Goal: Find specific page/section: Find specific page/section

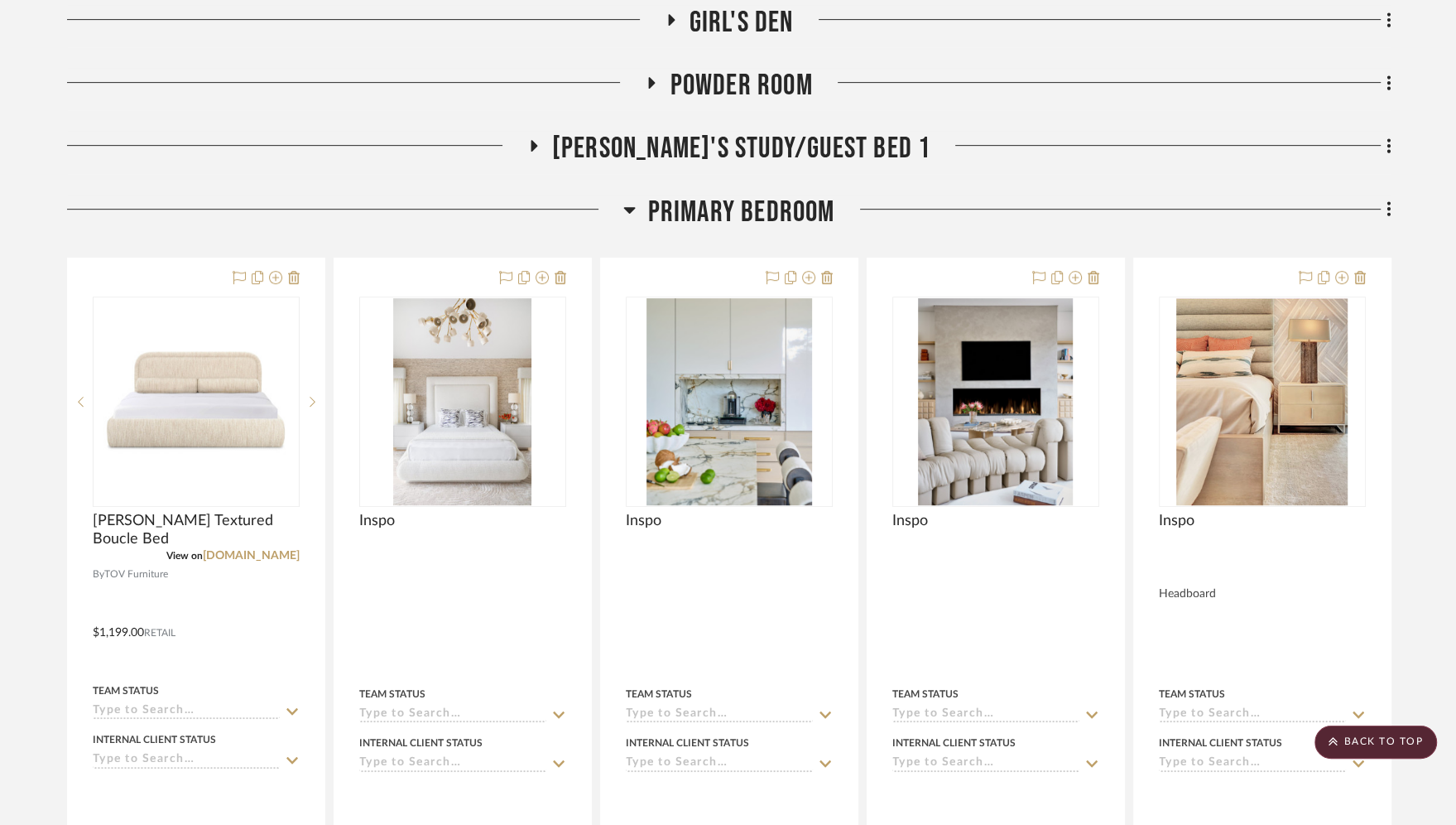
scroll to position [721, 0]
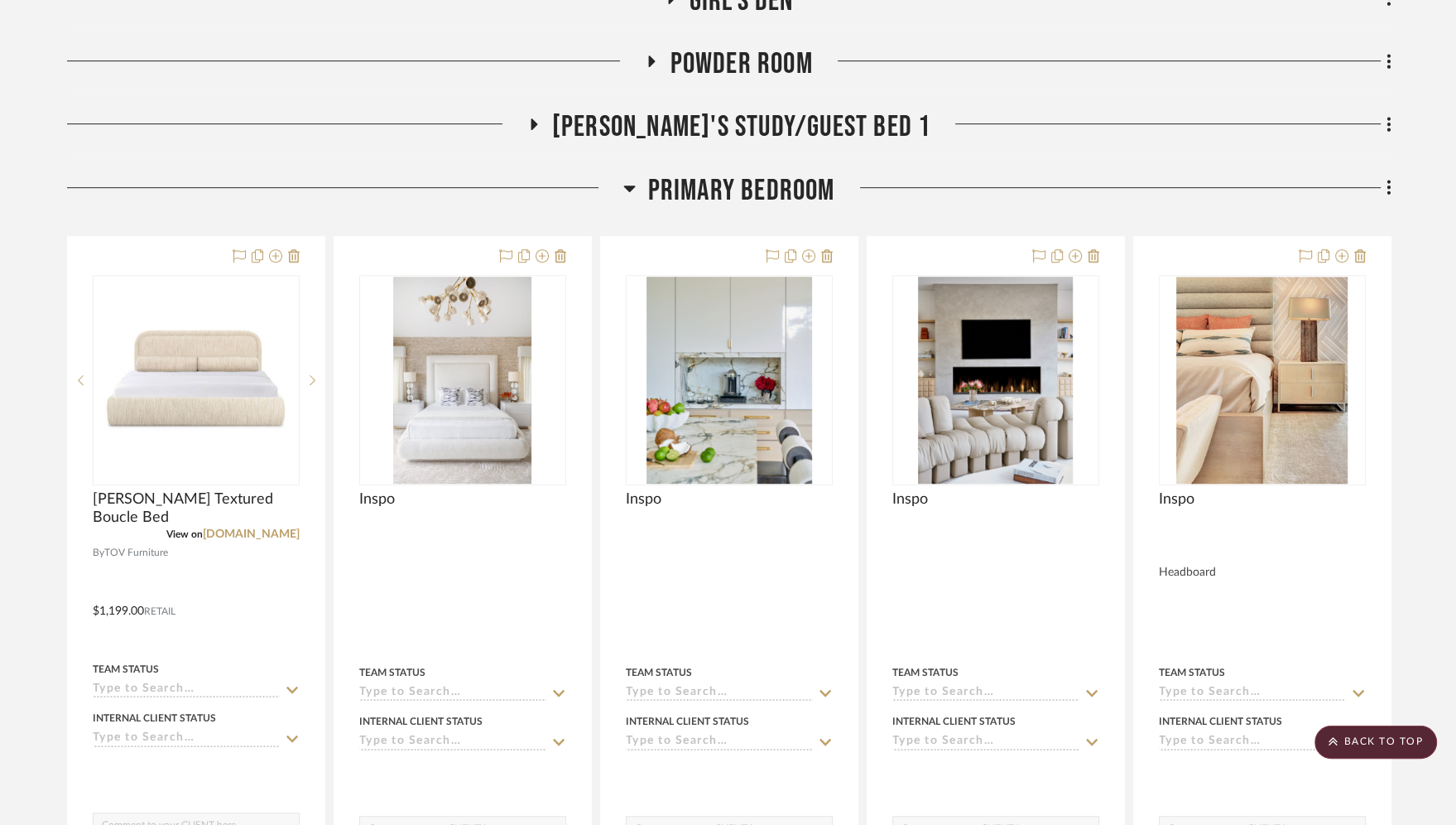
click at [632, 189] on icon at bounding box center [630, 188] width 13 height 20
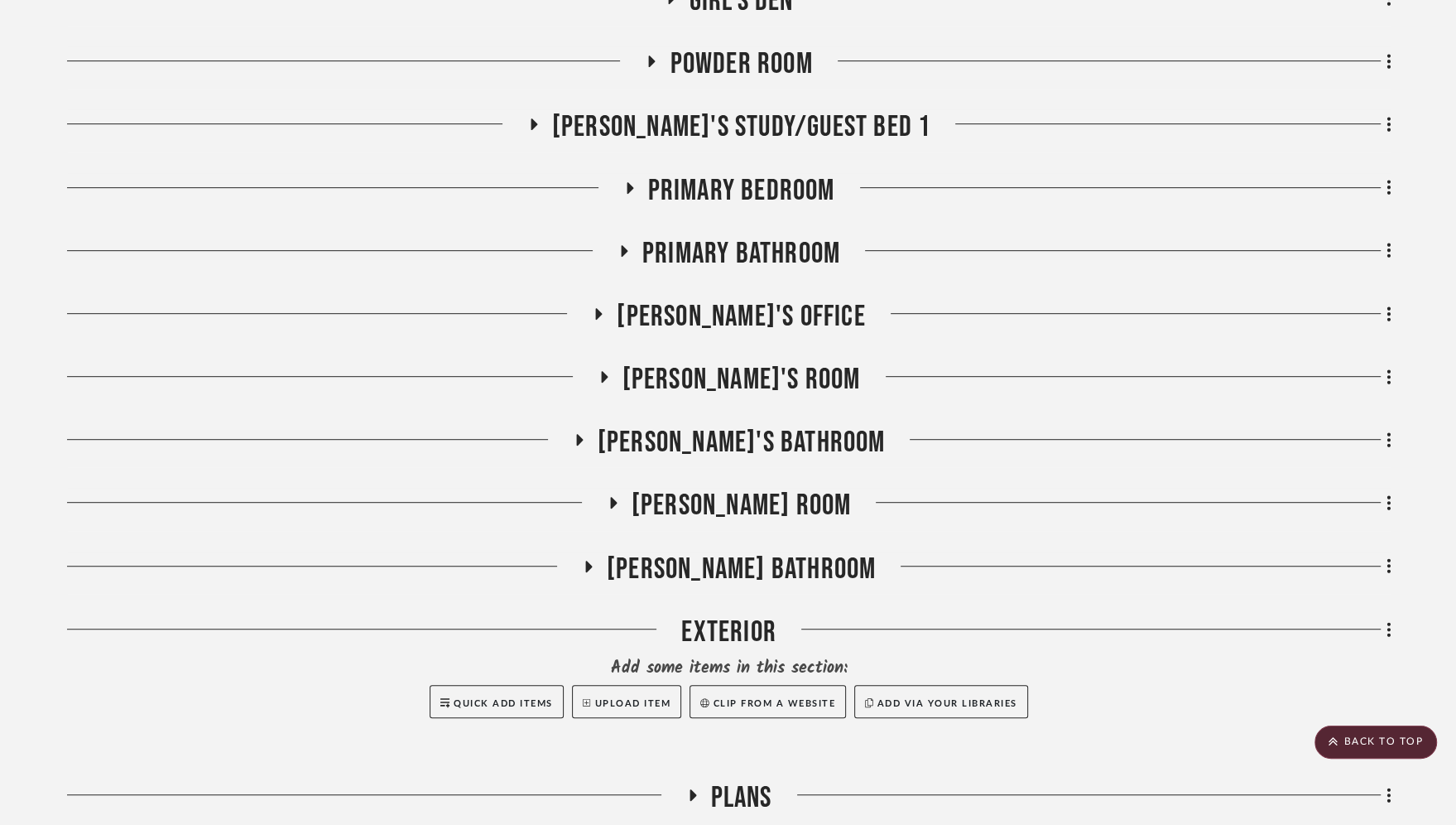
scroll to position [0, 0]
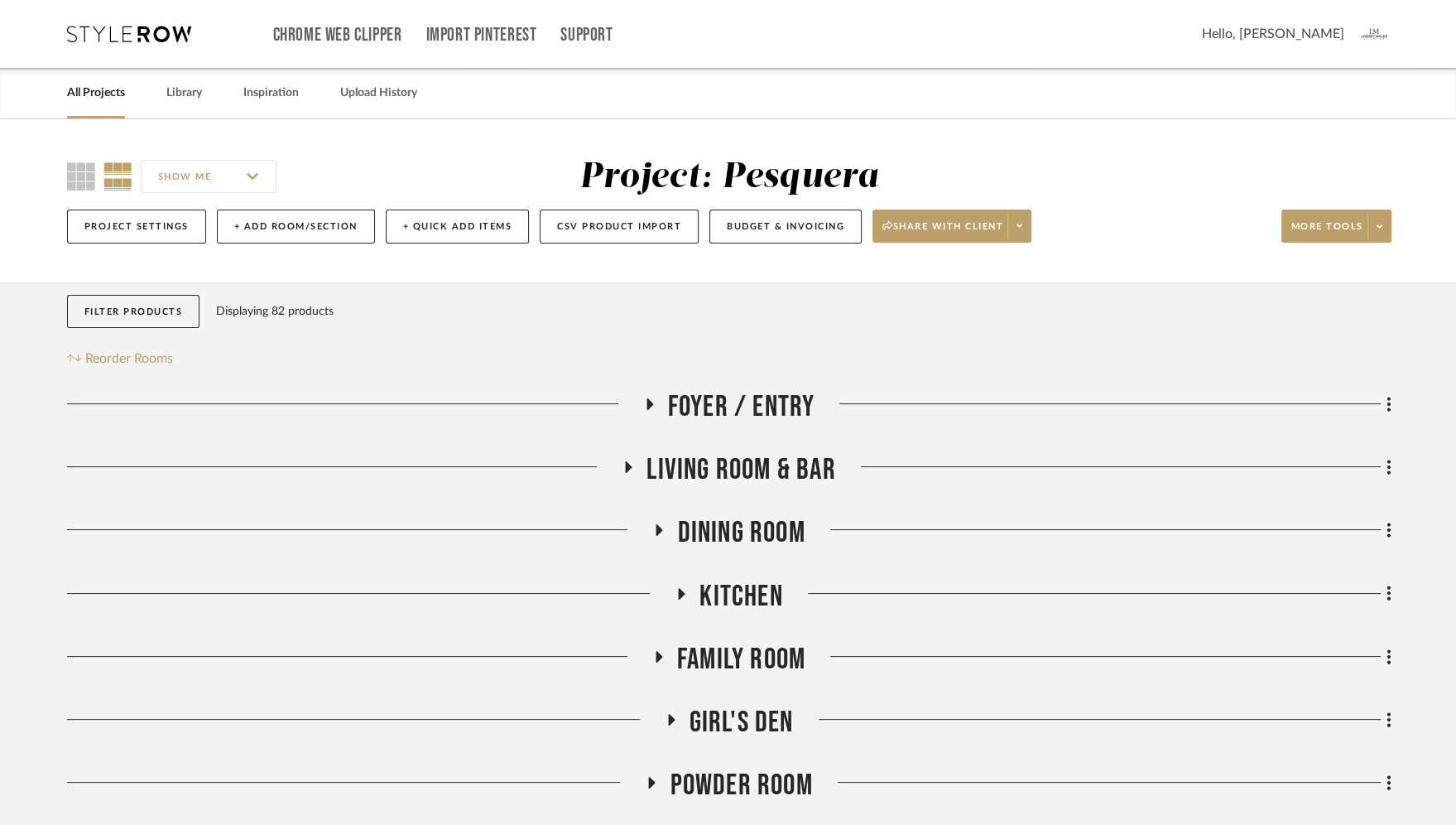
click at [107, 93] on link "All Projects" at bounding box center [96, 92] width 58 height 22
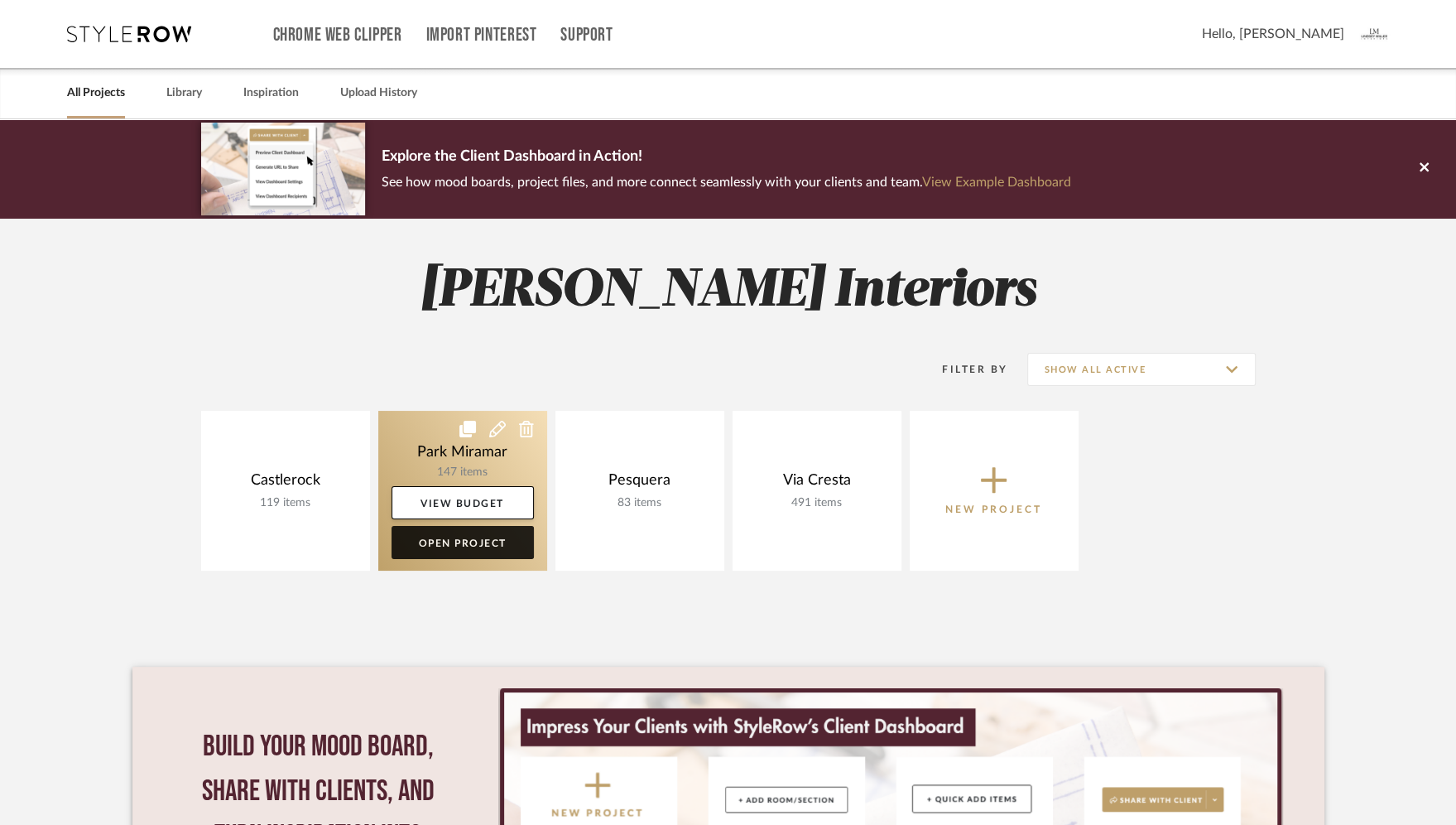
click at [451, 537] on link "Open Project" at bounding box center [462, 542] width 143 height 33
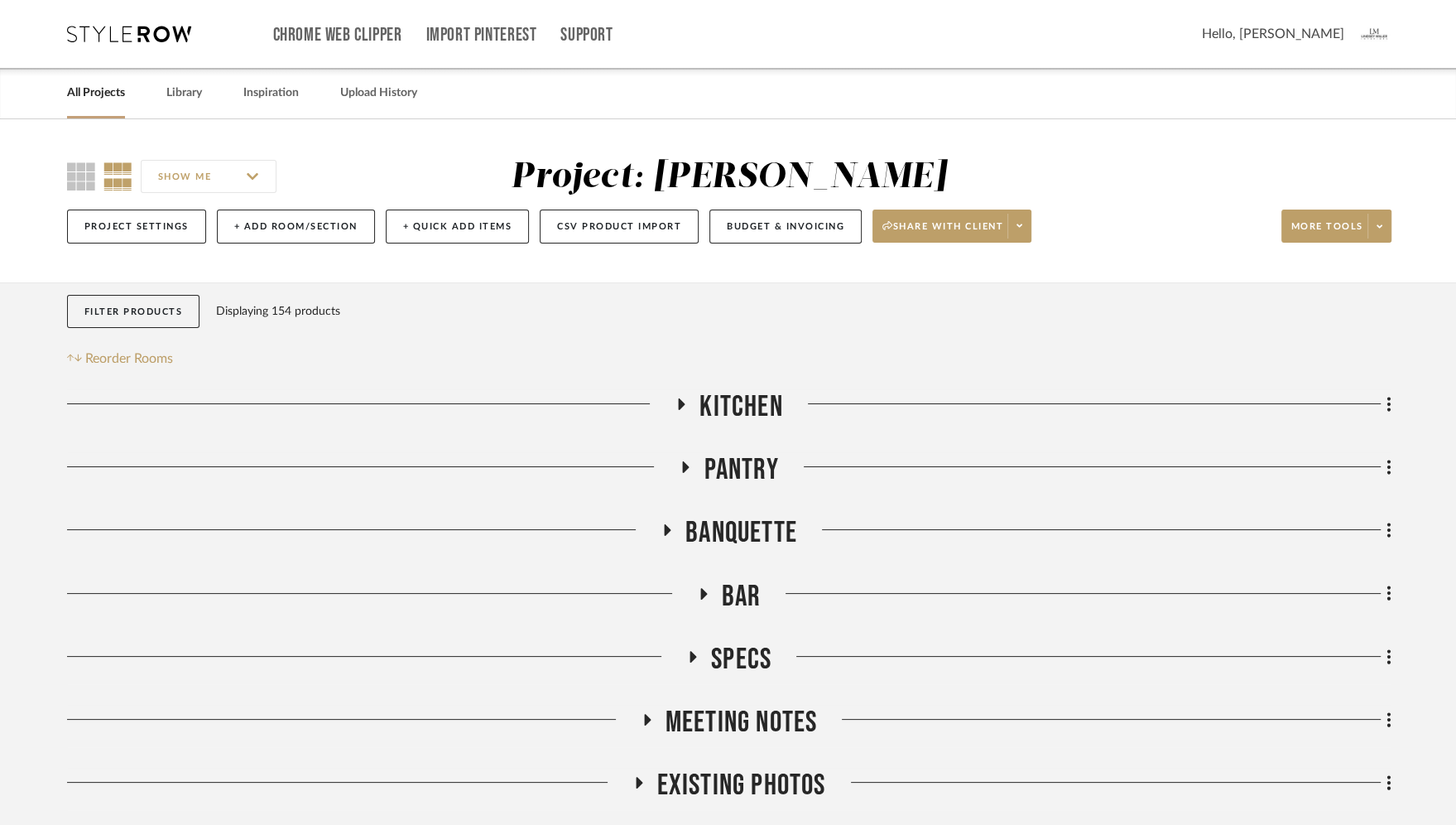
click at [683, 399] on icon at bounding box center [681, 405] width 20 height 13
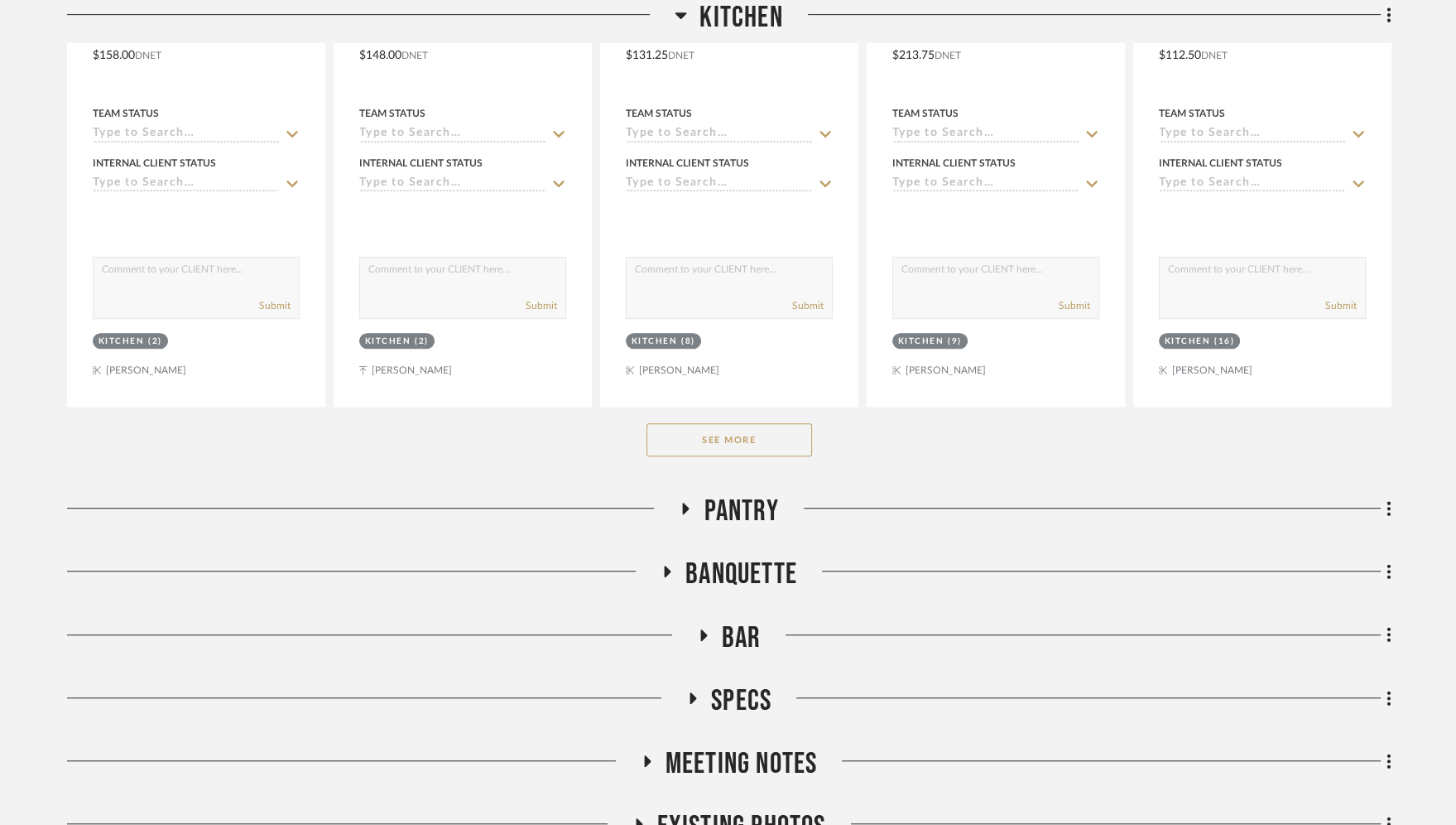
scroll to position [989, 0]
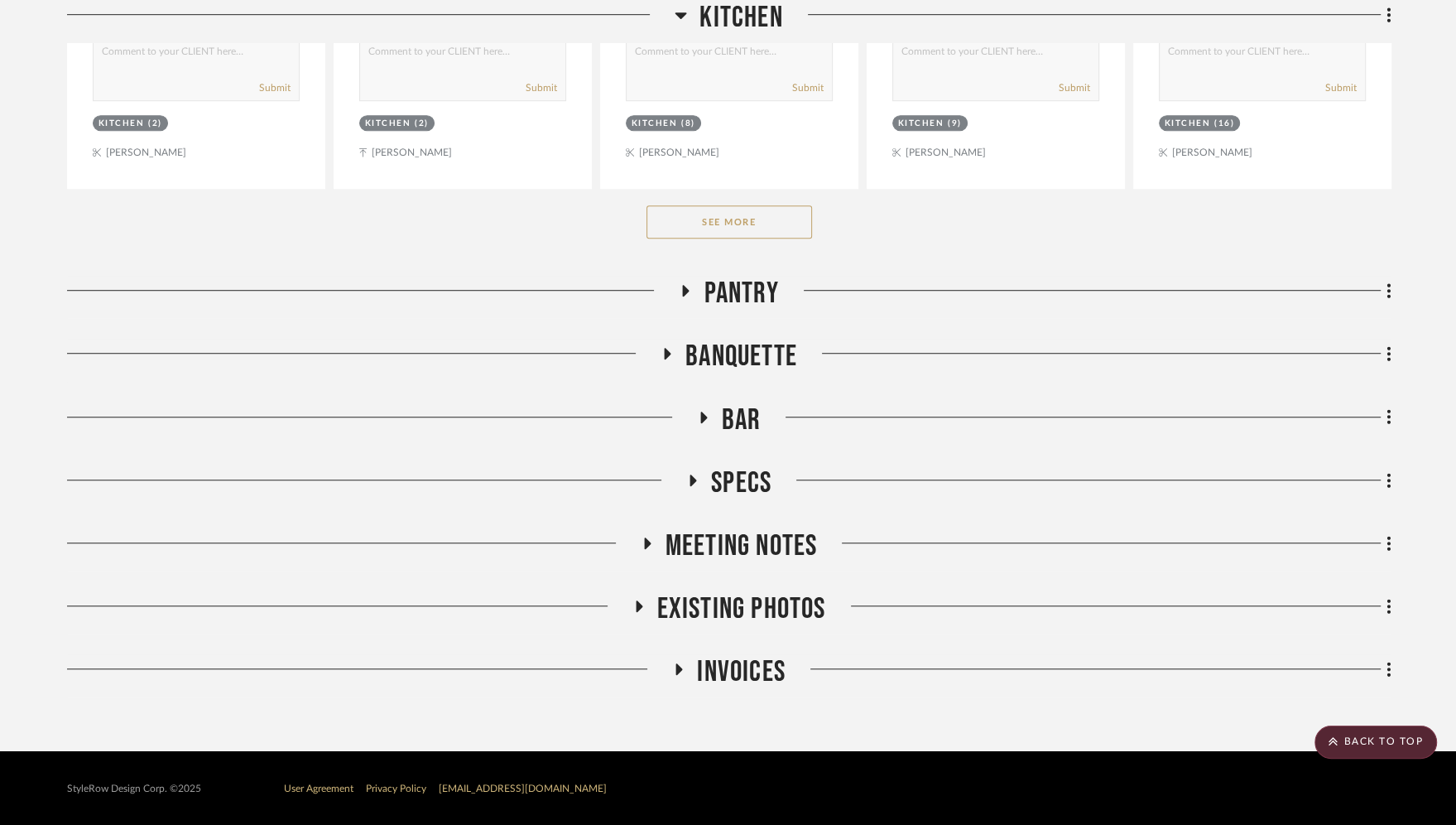
click at [704, 221] on button "See More" at bounding box center [729, 222] width 165 height 33
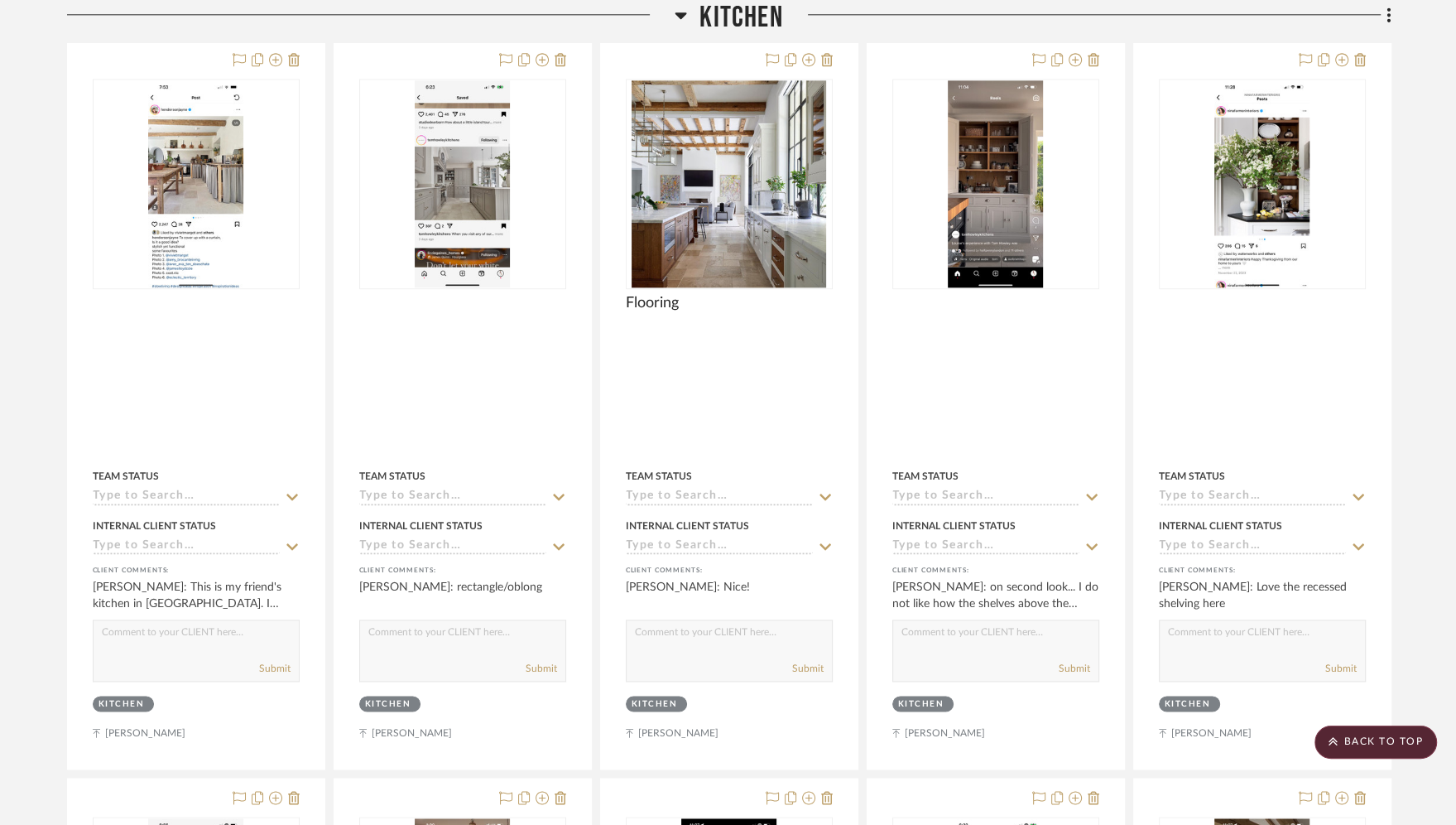
scroll to position [7755, 0]
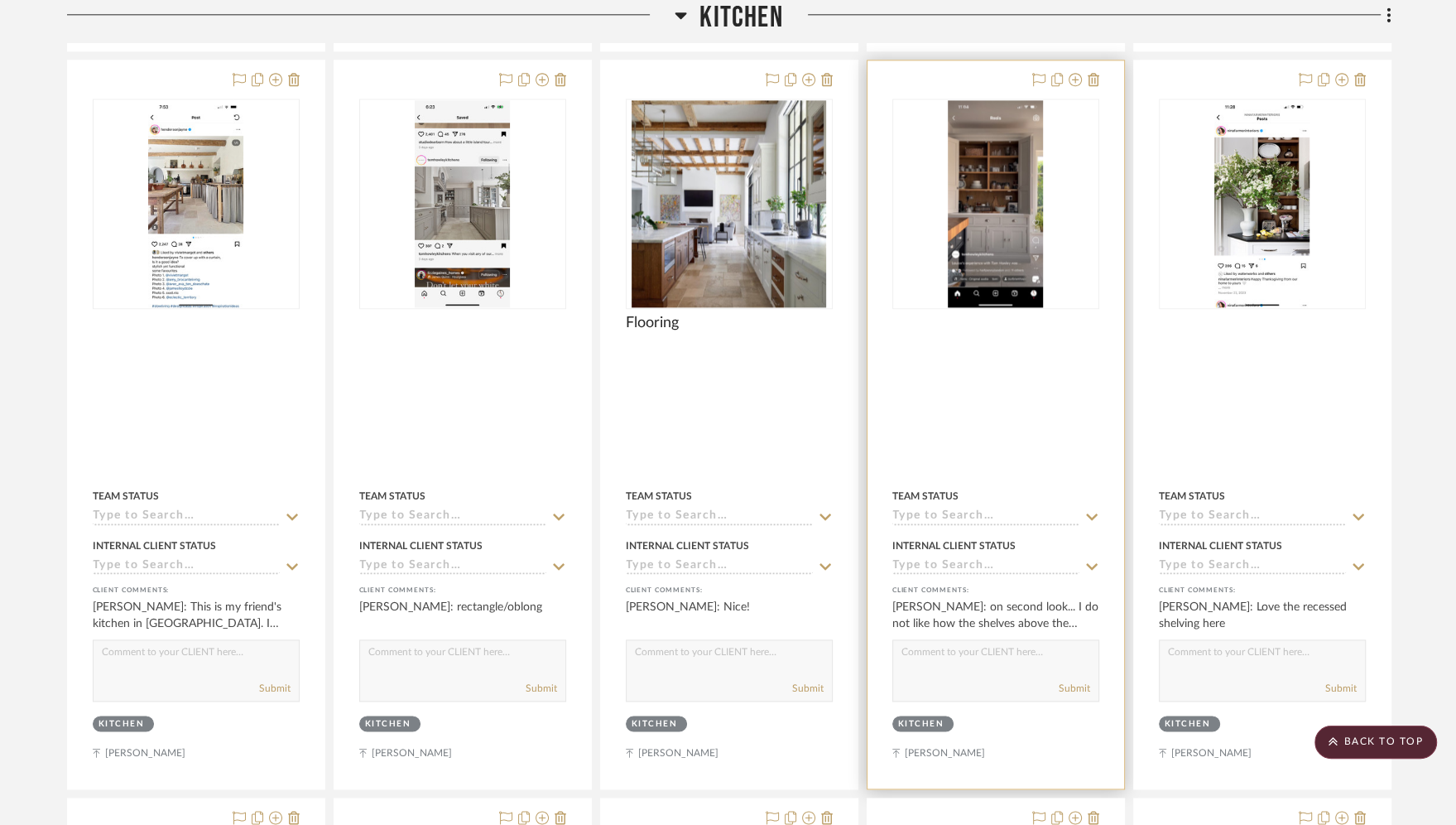
click at [967, 226] on img "0" at bounding box center [996, 204] width 96 height 207
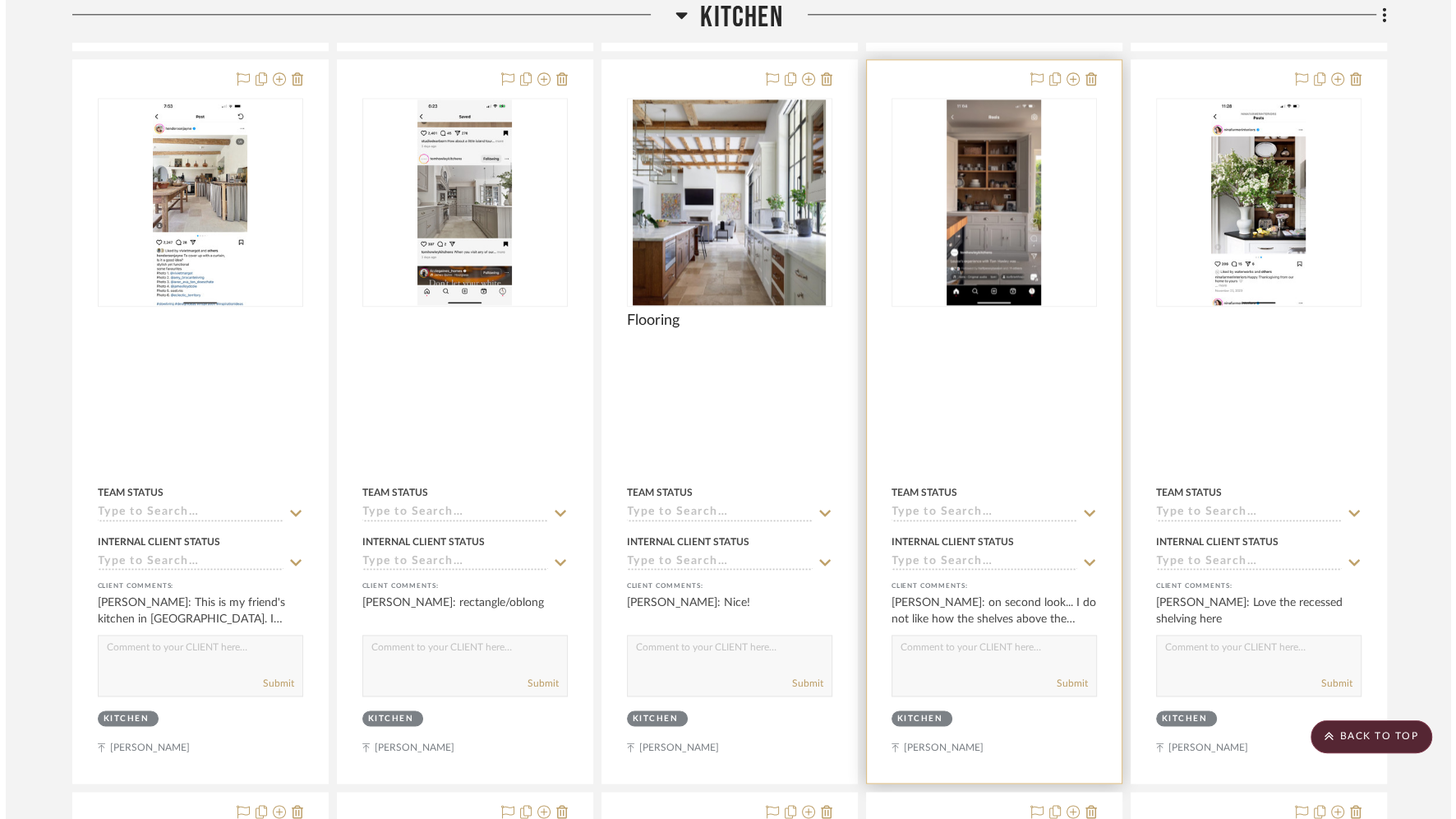
scroll to position [0, 0]
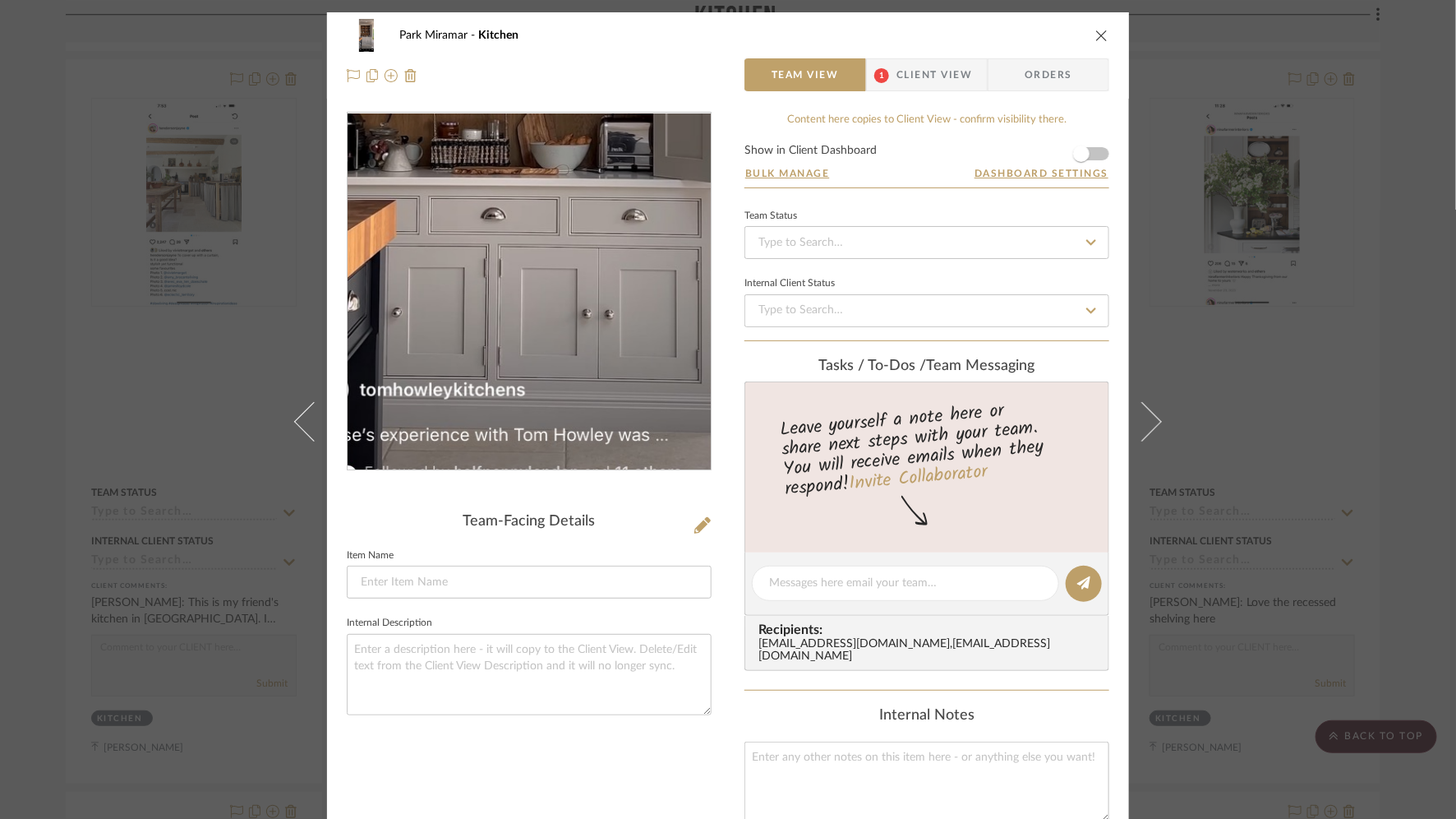
click at [522, 345] on img "0" at bounding box center [529, 291] width 165 height 356
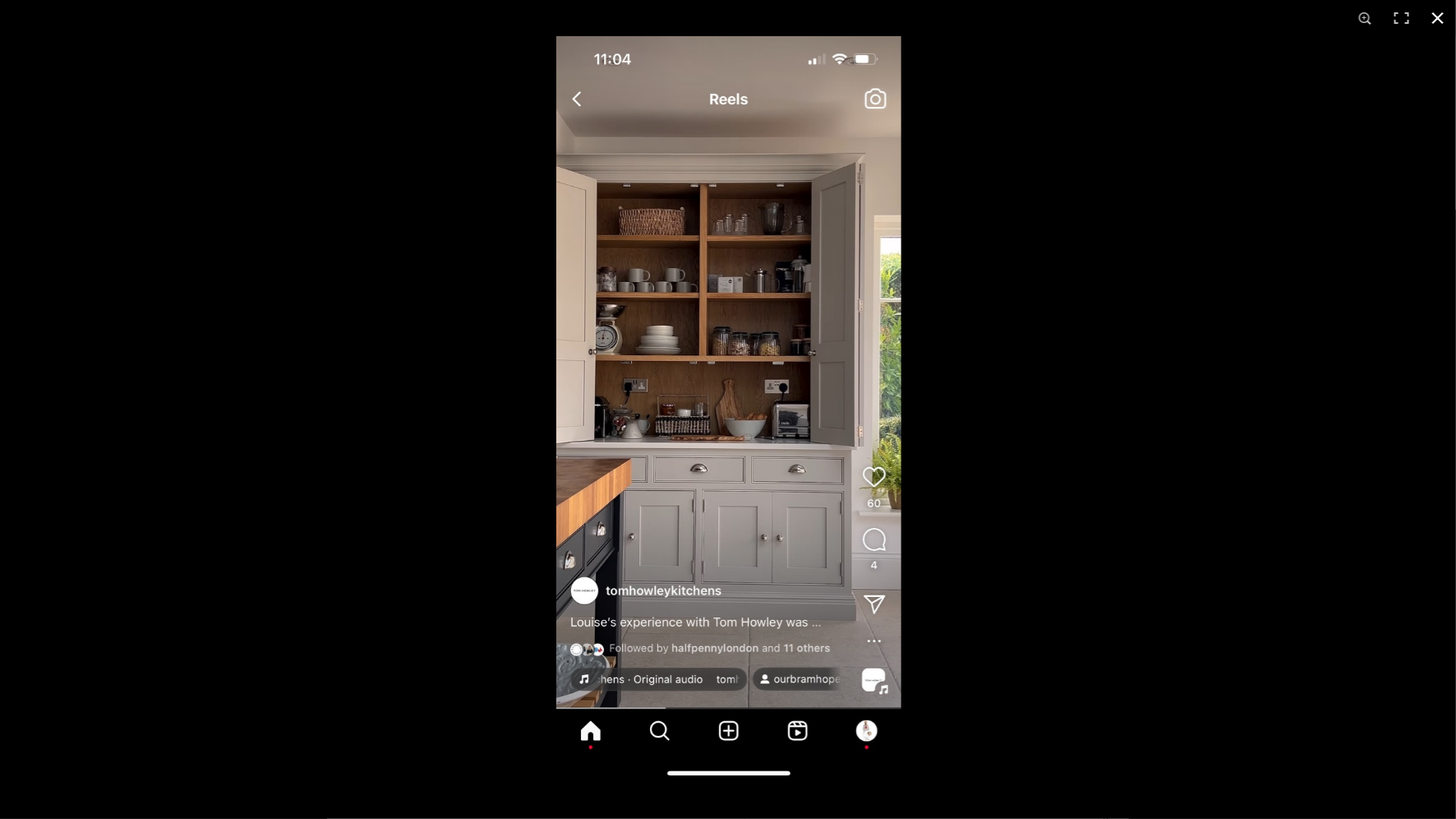
click at [1437, 15] on button at bounding box center [1438, 18] width 37 height 37
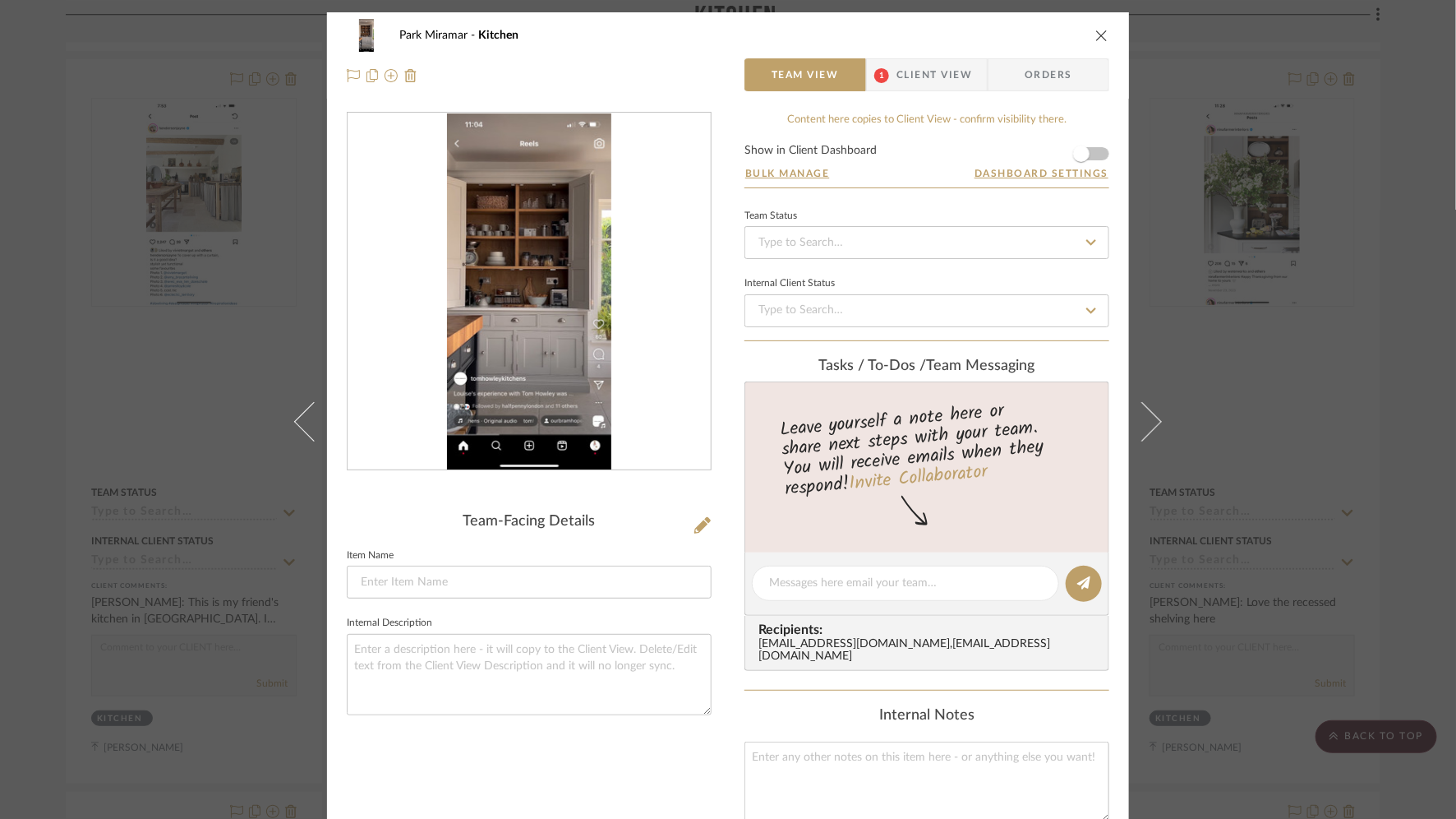
click at [1099, 34] on icon "close" at bounding box center [1102, 35] width 13 height 13
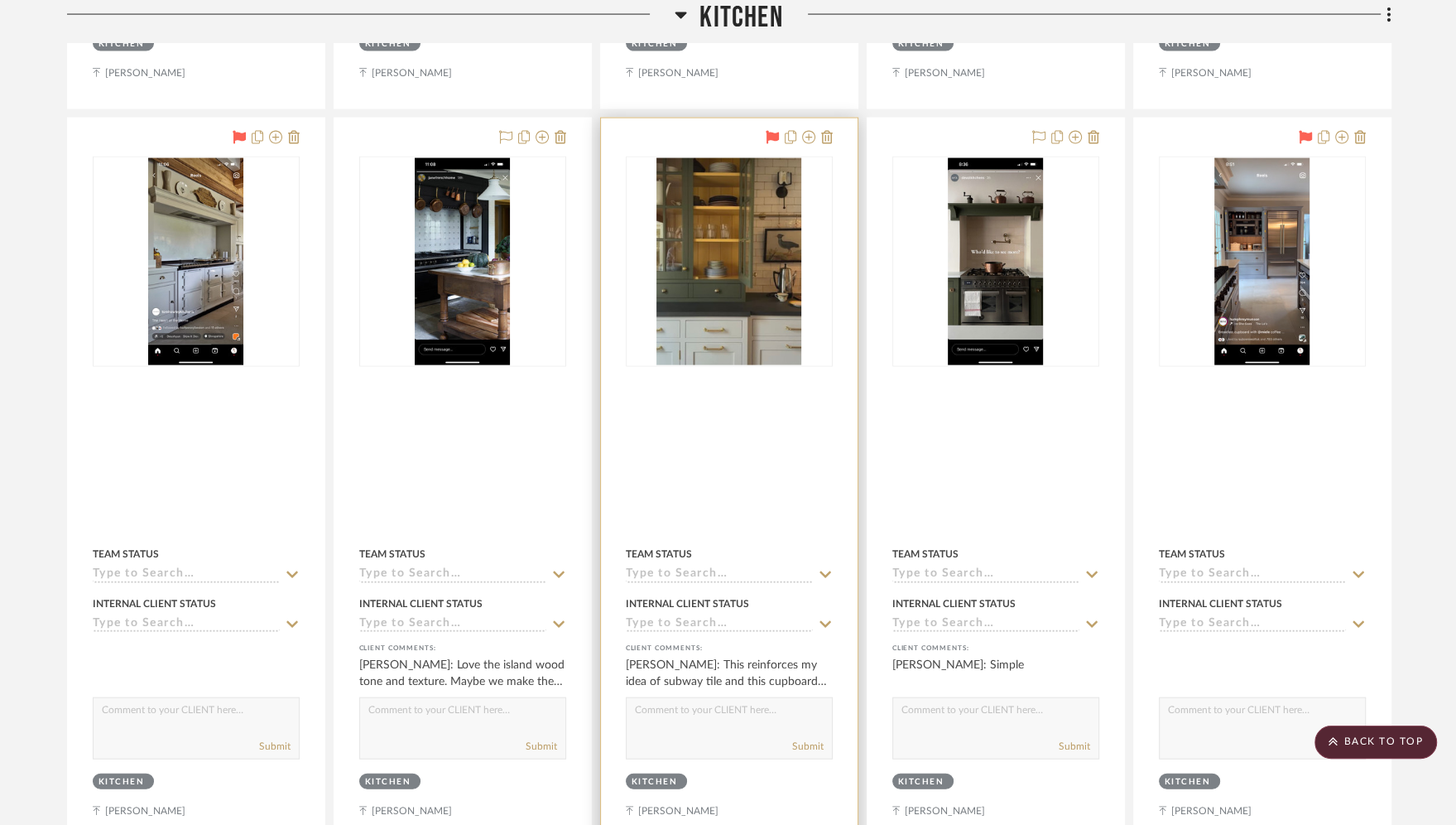
scroll to position [9195, 0]
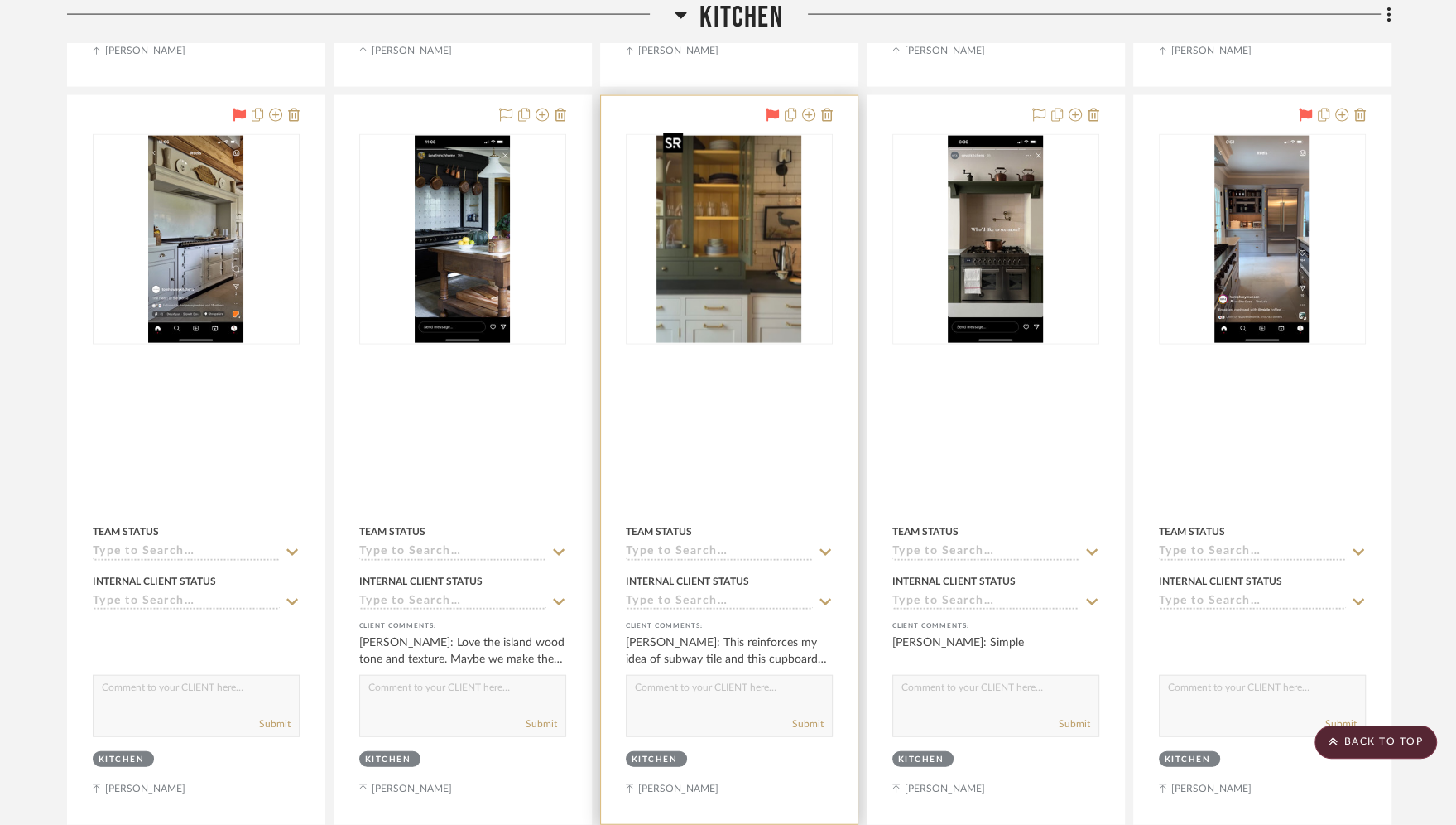
click at [0, 0] on img at bounding box center [0, 0] width 0 height 0
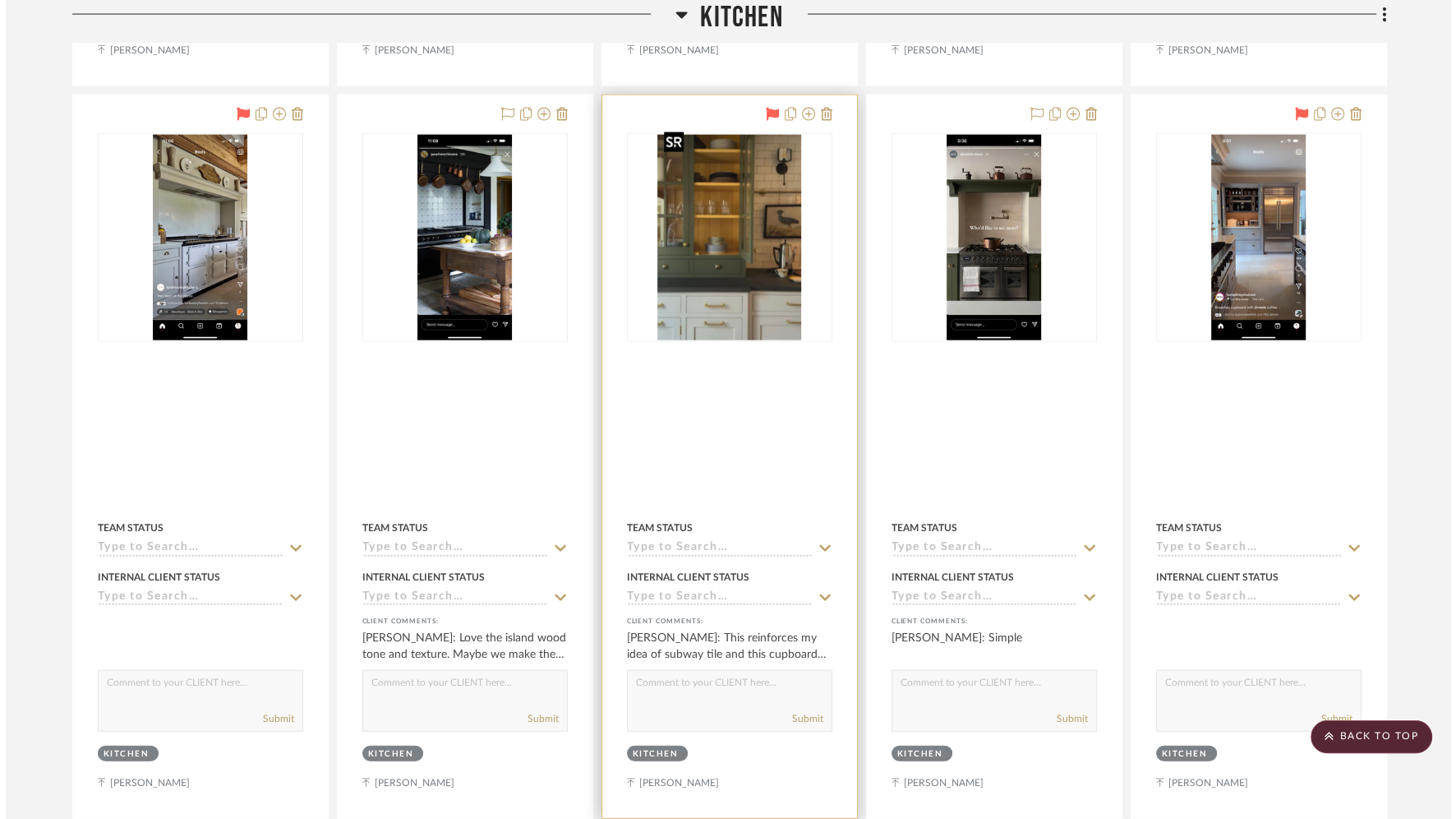
scroll to position [0, 0]
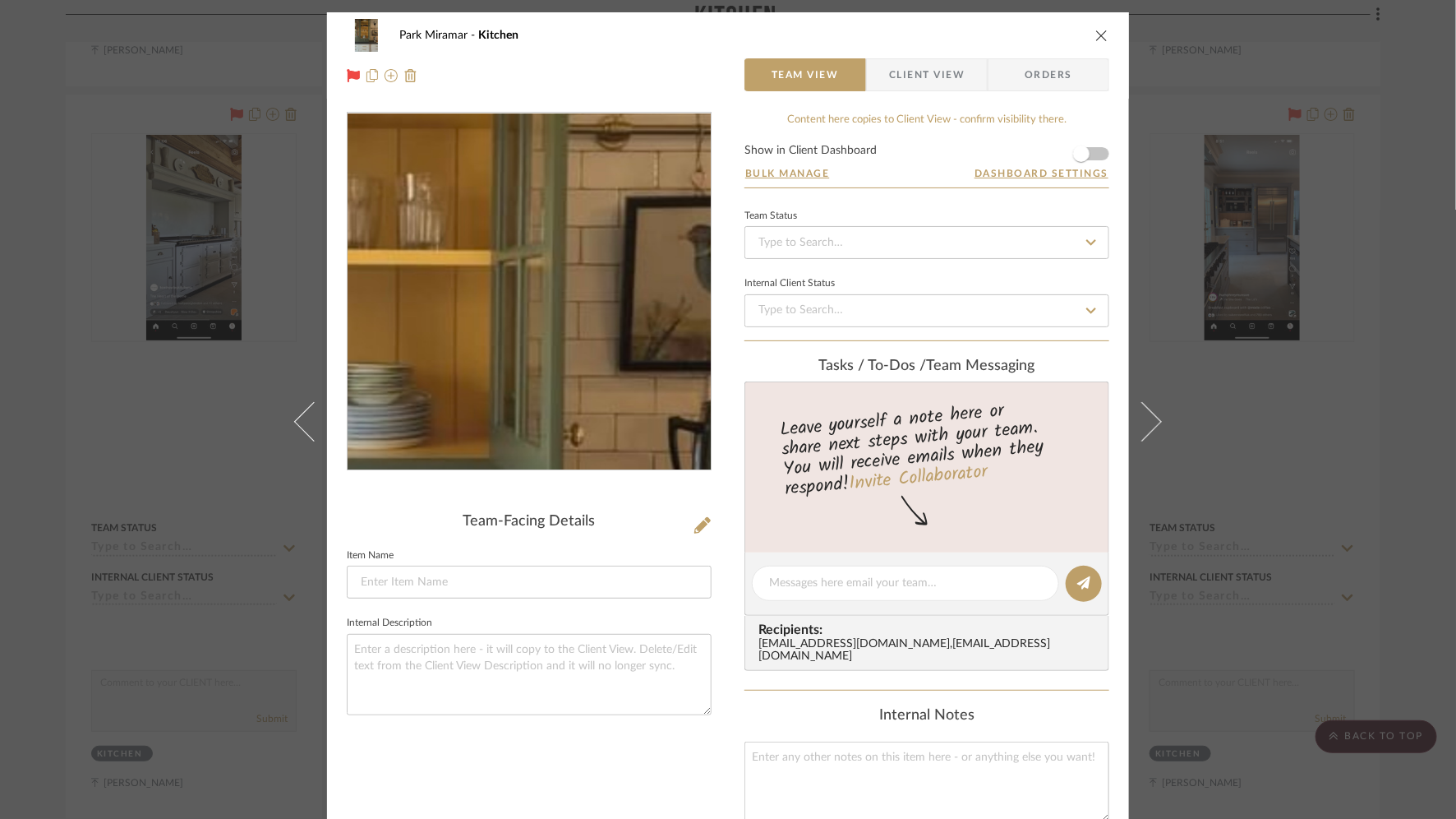
click at [553, 266] on img "0" at bounding box center [529, 291] width 249 height 356
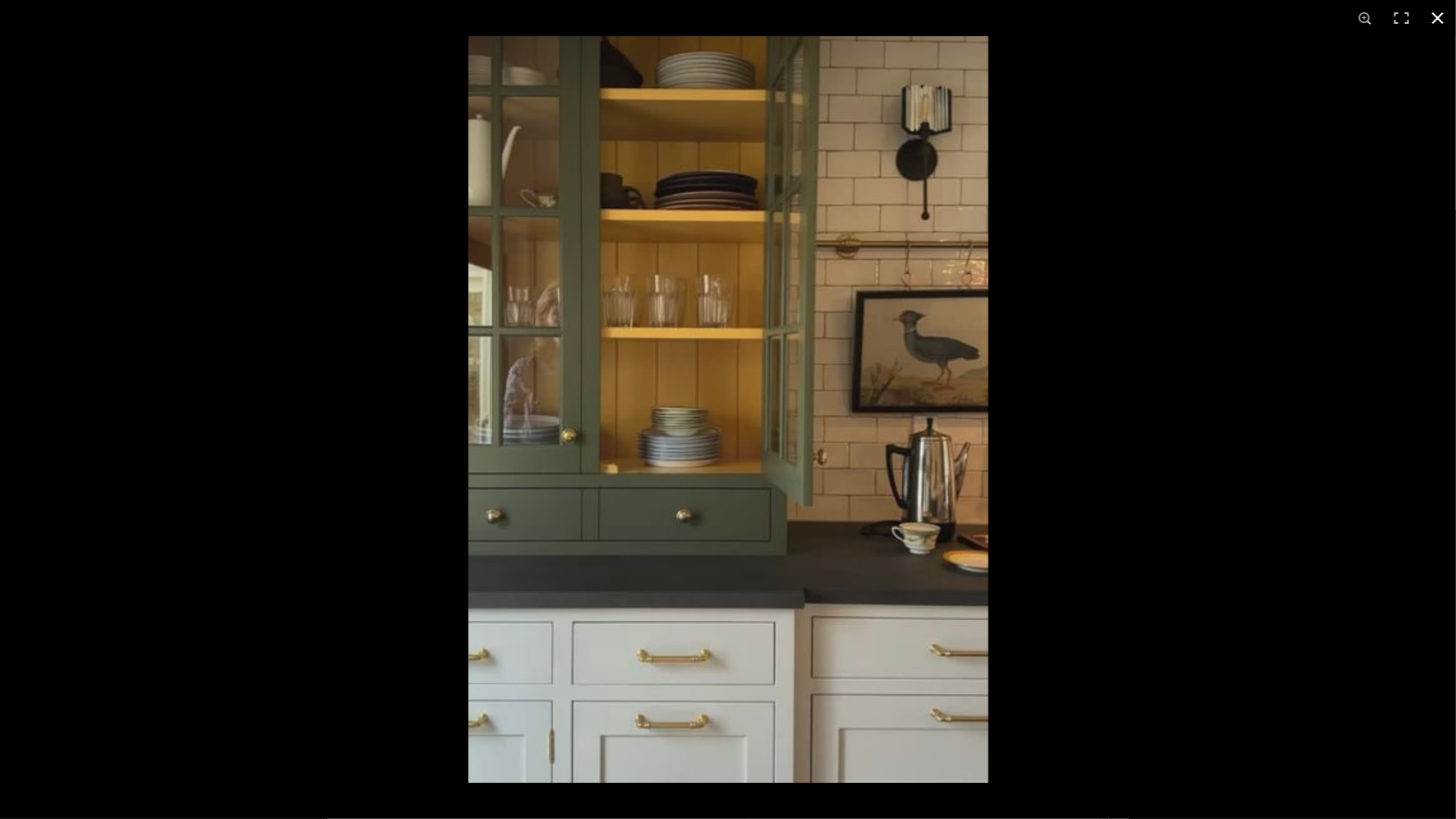
click at [1438, 12] on button at bounding box center [1438, 18] width 37 height 37
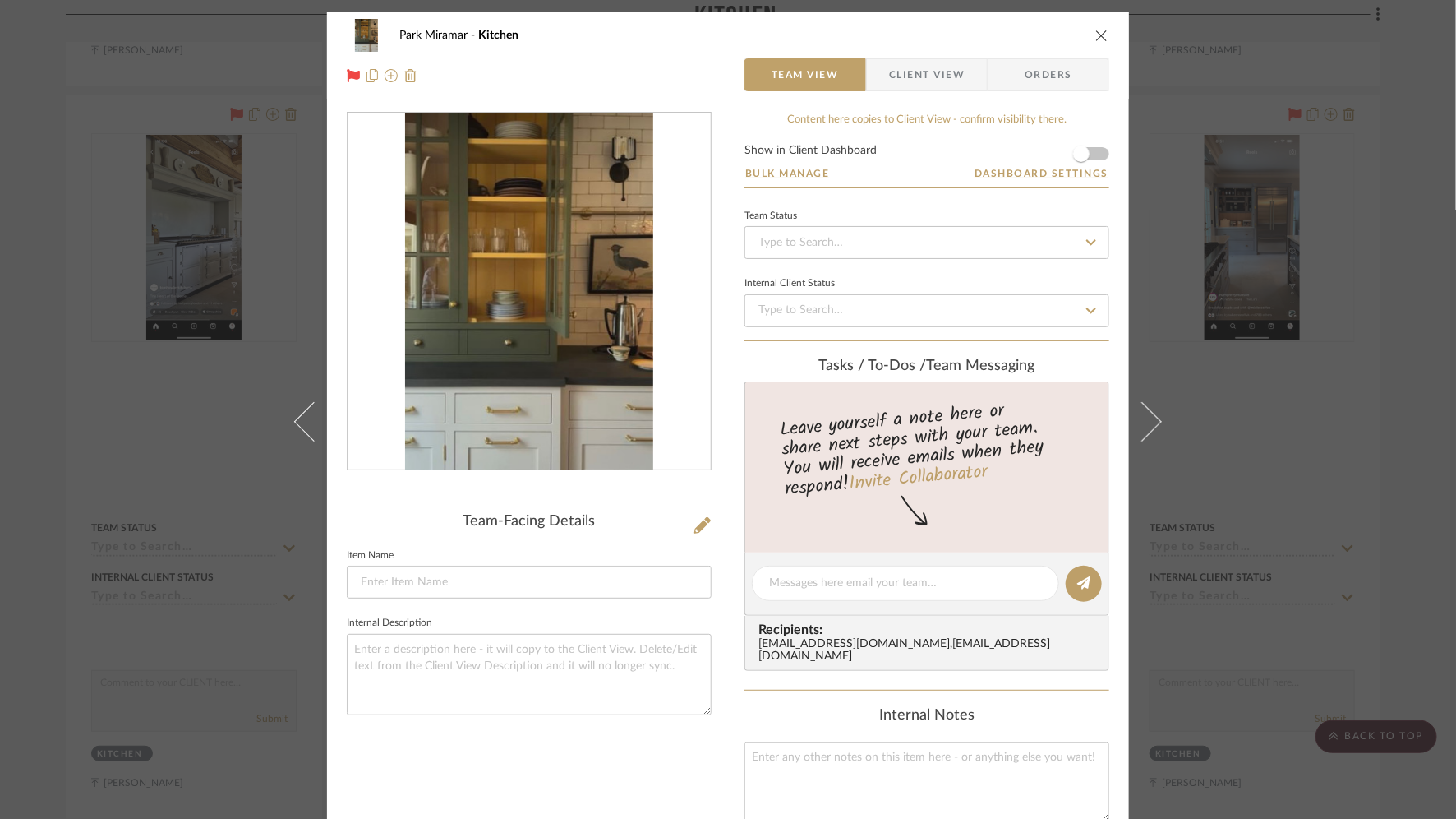
click at [1100, 29] on icon "close" at bounding box center [1102, 35] width 13 height 13
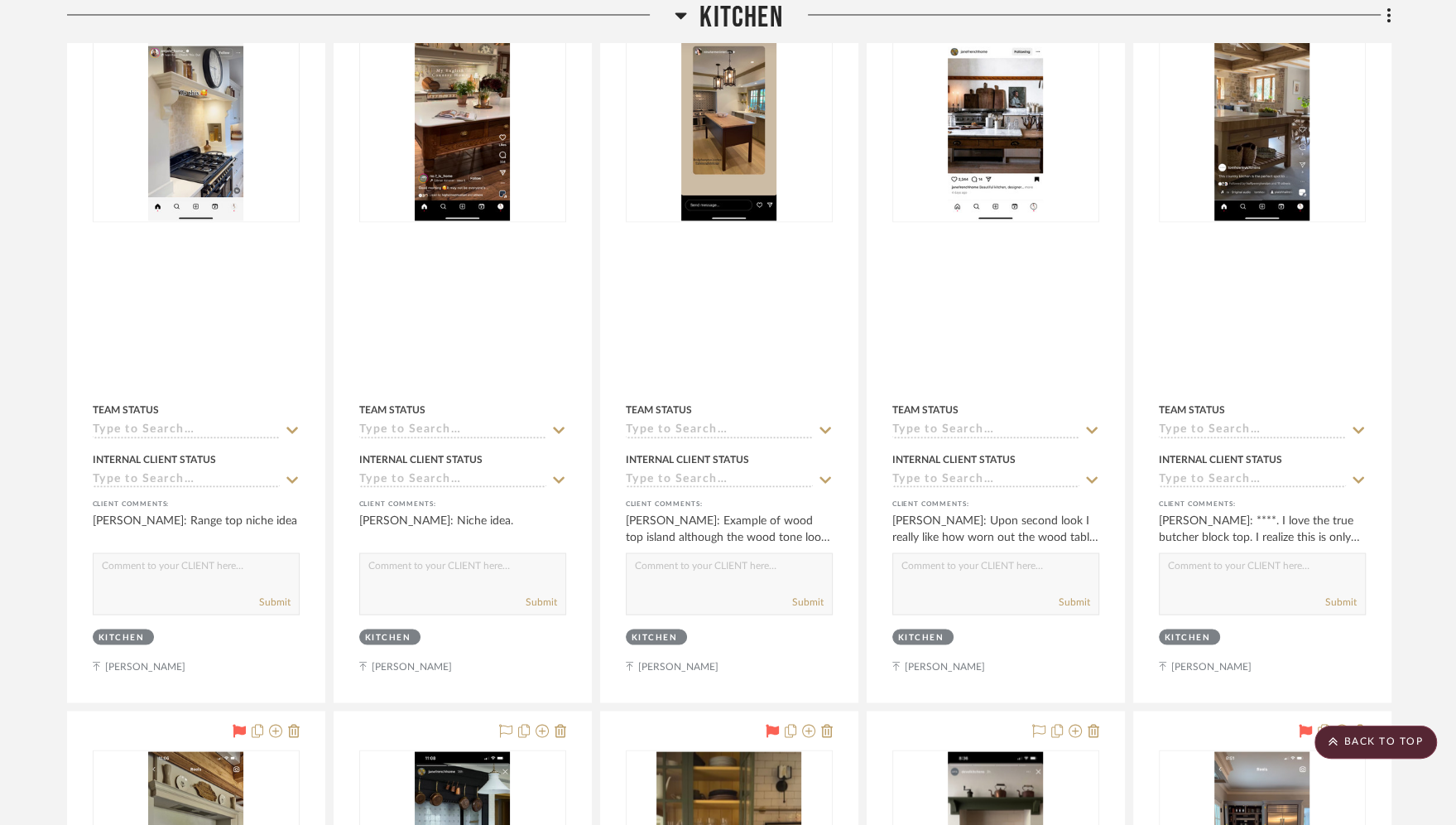
scroll to position [8579, 0]
